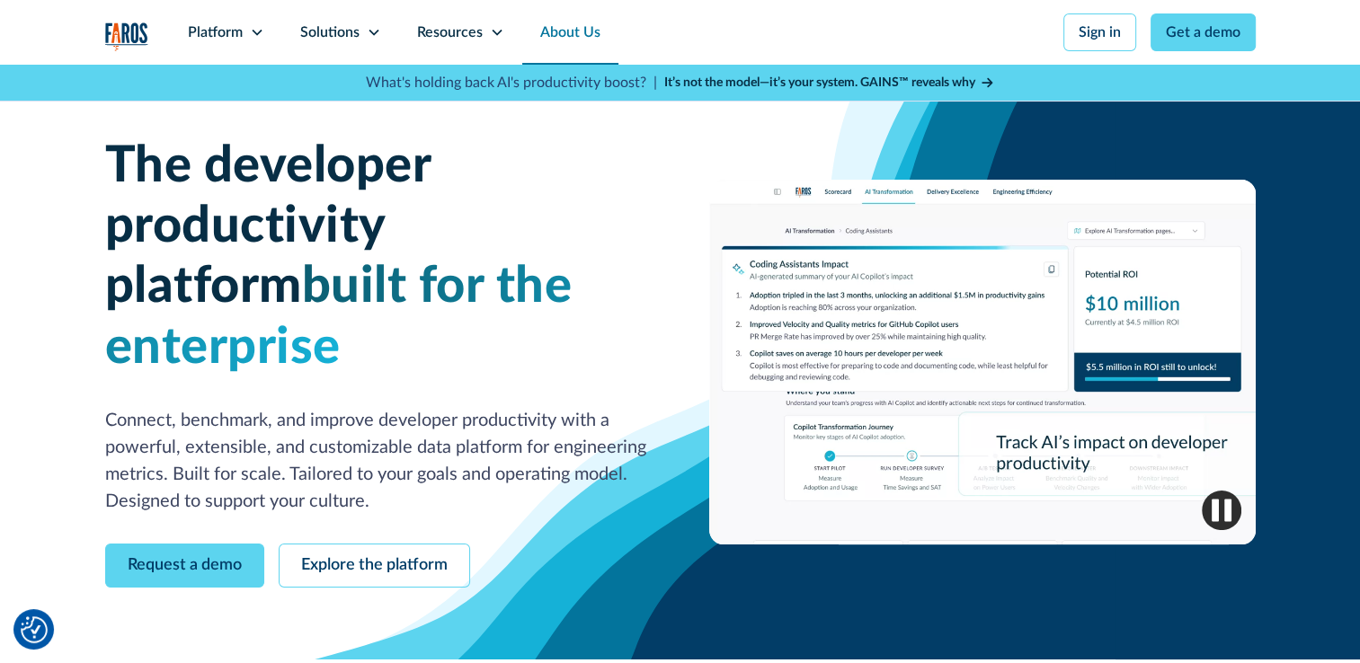
click at [557, 32] on link "About Us" at bounding box center [570, 32] width 96 height 65
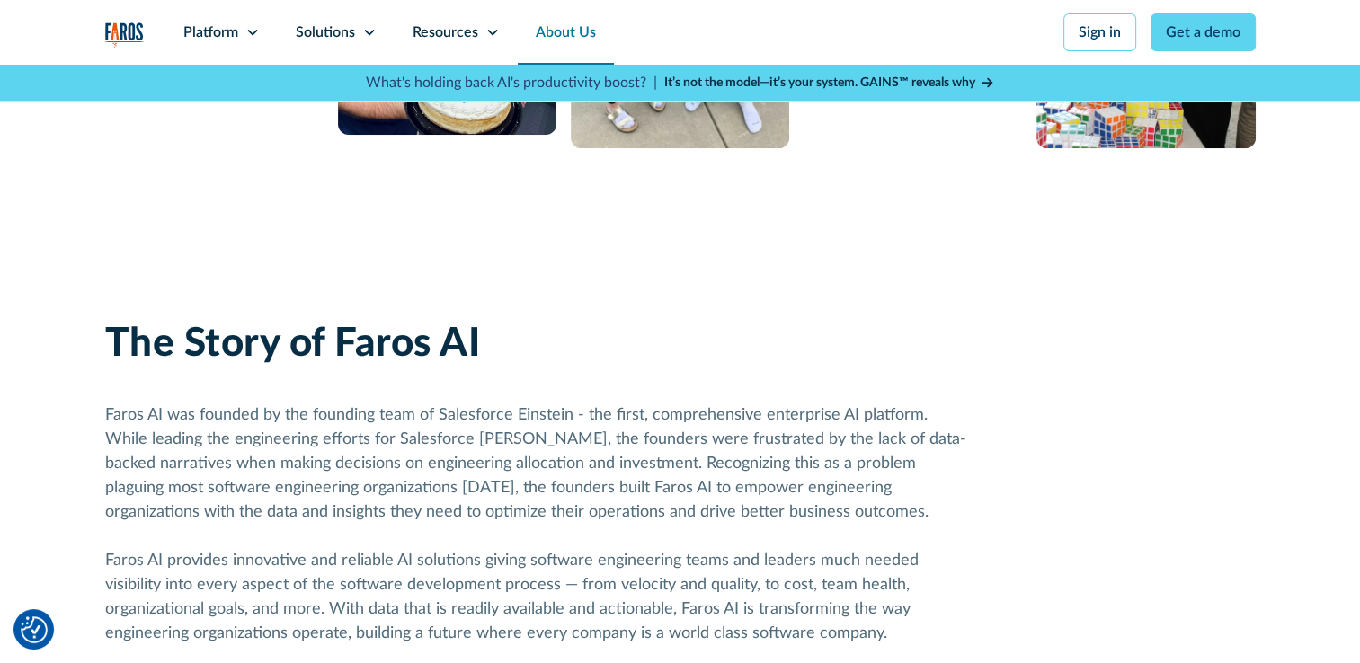
scroll to position [899, 0]
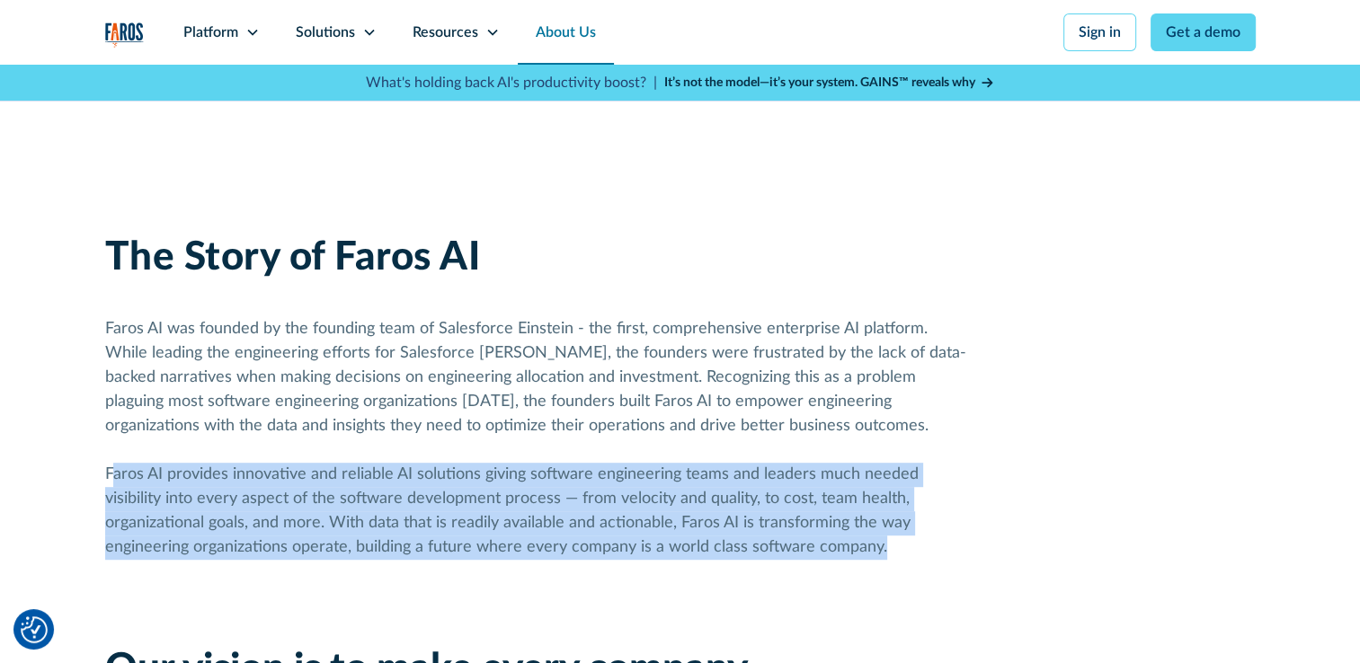
drag, startPoint x: 110, startPoint y: 471, endPoint x: 912, endPoint y: 566, distance: 807.5
click at [912, 566] on div "The Story of Faros AI Faros AI was founded by the founding team of Salesforce E…" at bounding box center [536, 488] width 863 height 507
click at [888, 552] on div "Faros AI was founded by the founding team of Salesforce Einstein - the first, c…" at bounding box center [536, 438] width 863 height 243
drag, startPoint x: 888, startPoint y: 552, endPoint x: 93, endPoint y: 481, distance: 797.8
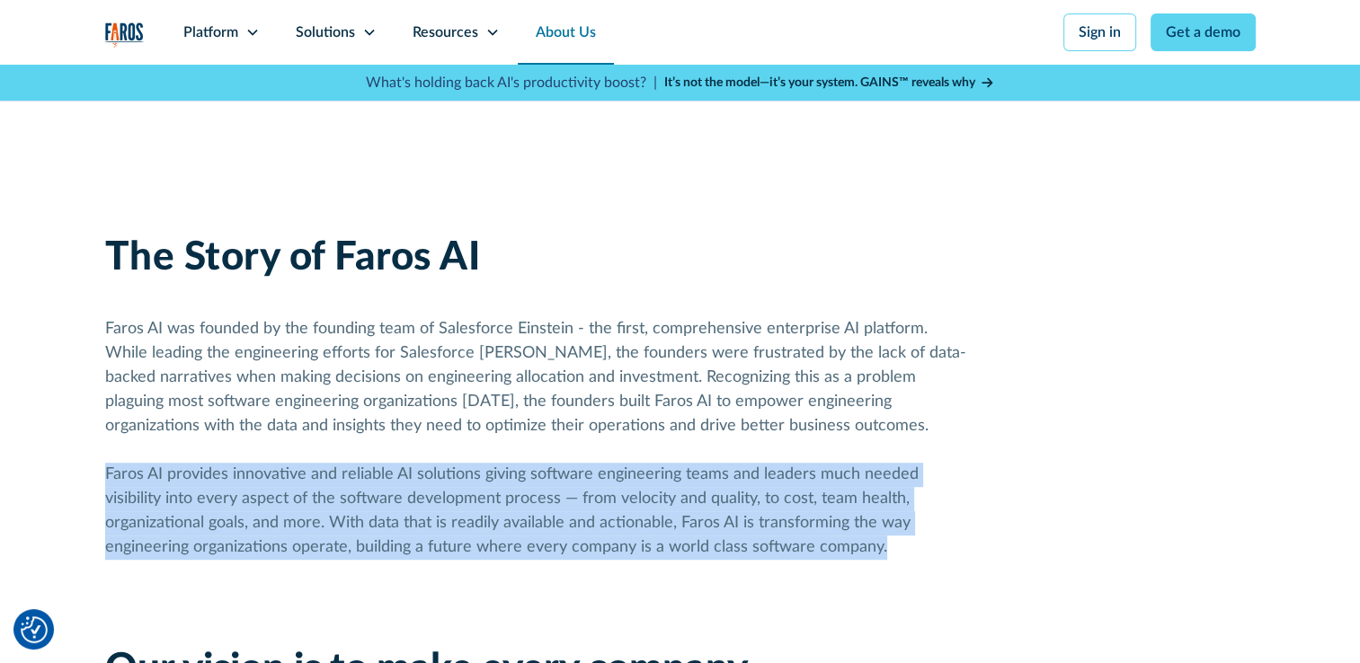
click at [93, 481] on div "The Story of Faros AI Faros AI was founded by the founding team of Salesforce E…" at bounding box center [680, 488] width 1360 height 680
copy div "Faros AI provides innovative and reliable AI solutions giving software engineer…"
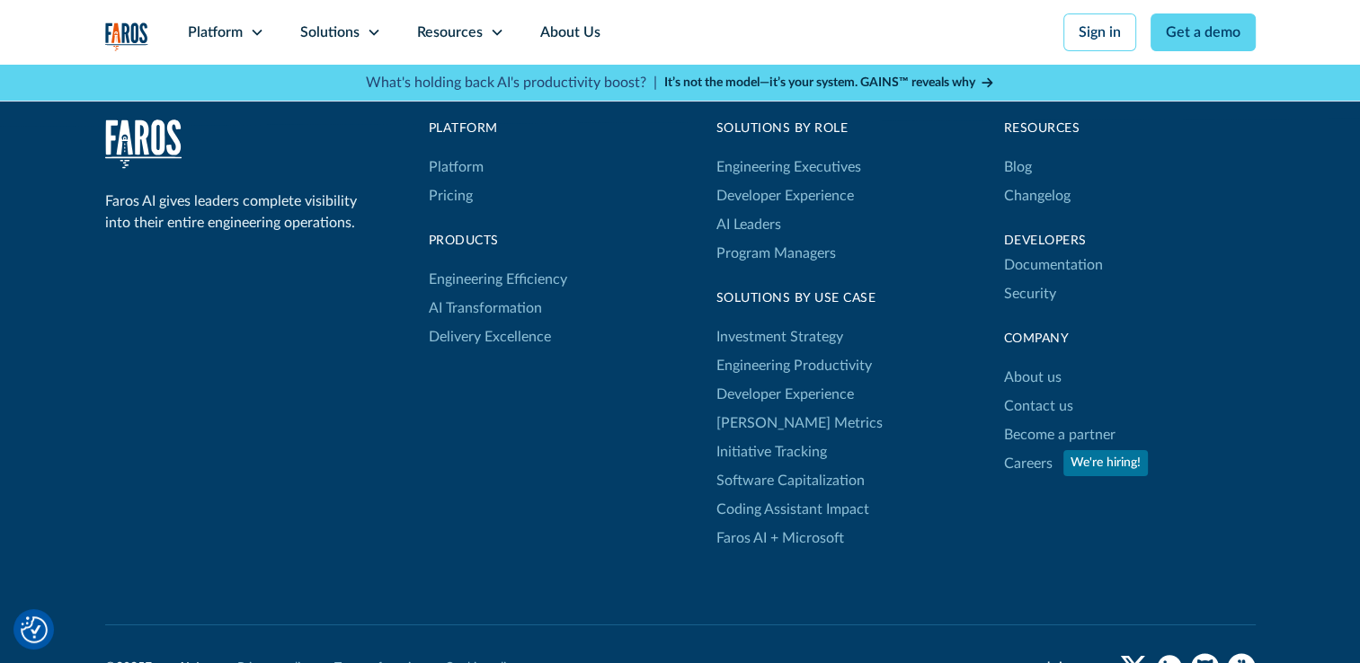
scroll to position [5902, 0]
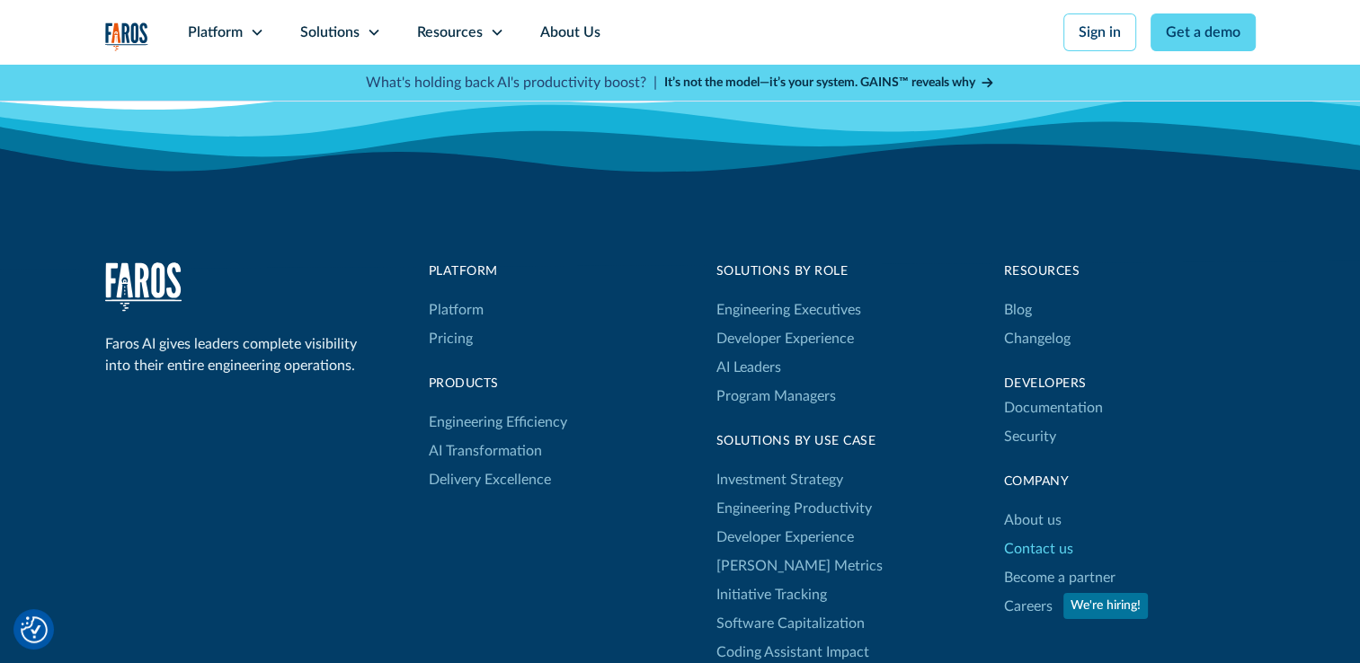
click at [1052, 535] on link "Contact us" at bounding box center [1038, 549] width 69 height 29
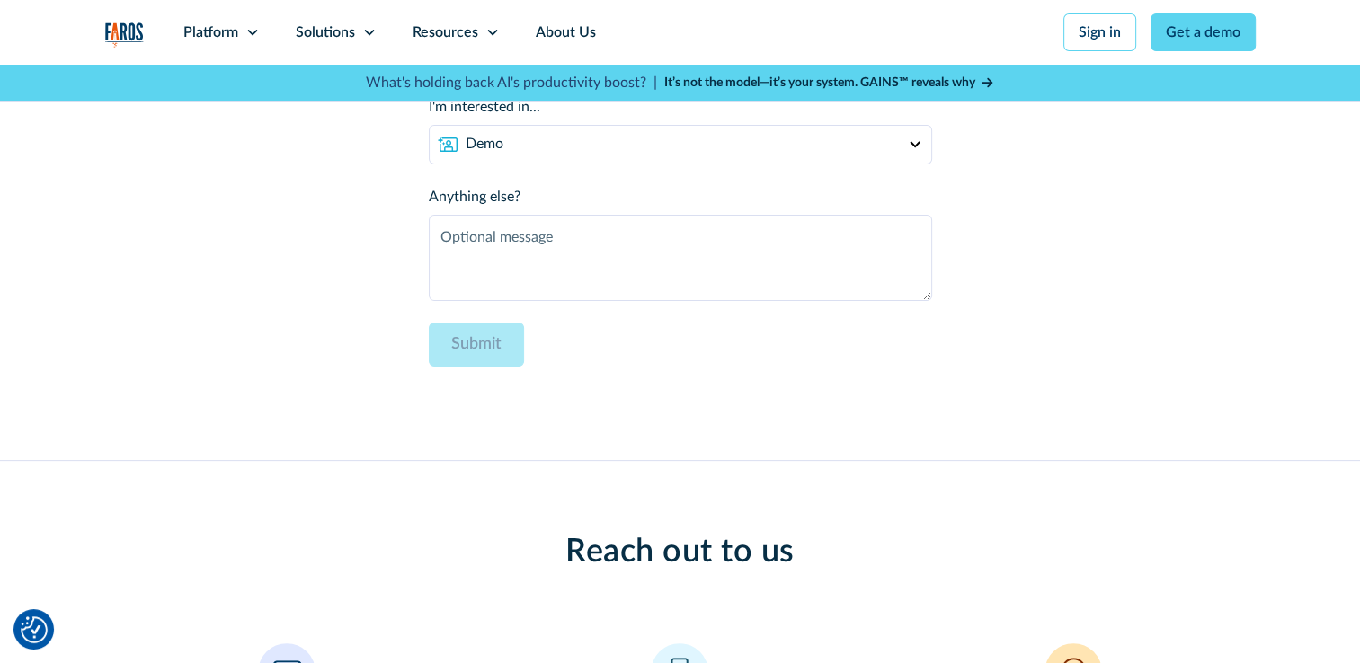
scroll to position [719, 0]
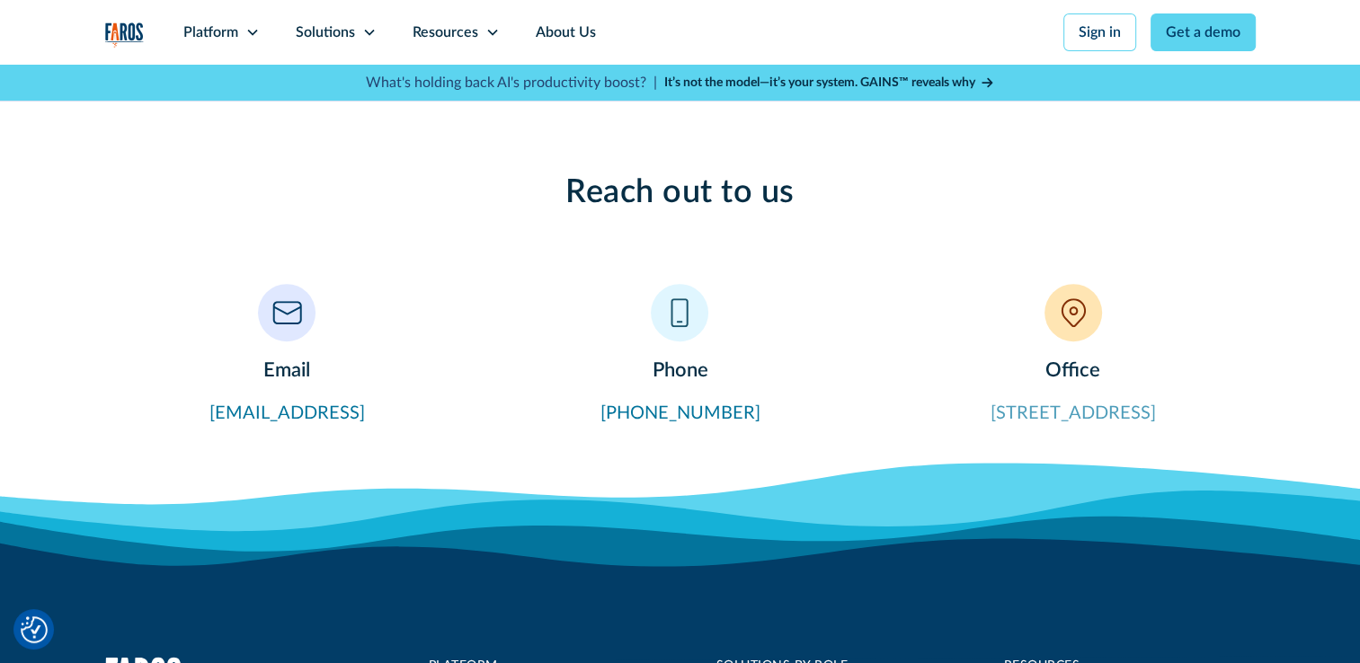
drag, startPoint x: 1240, startPoint y: 406, endPoint x: 933, endPoint y: 414, distance: 306.6
click at [933, 414] on div "Office [STREET_ADDRESS]" at bounding box center [1073, 355] width 364 height 143
copy link "[STREET_ADDRESS]"
